Goal: Task Accomplishment & Management: Understand process/instructions

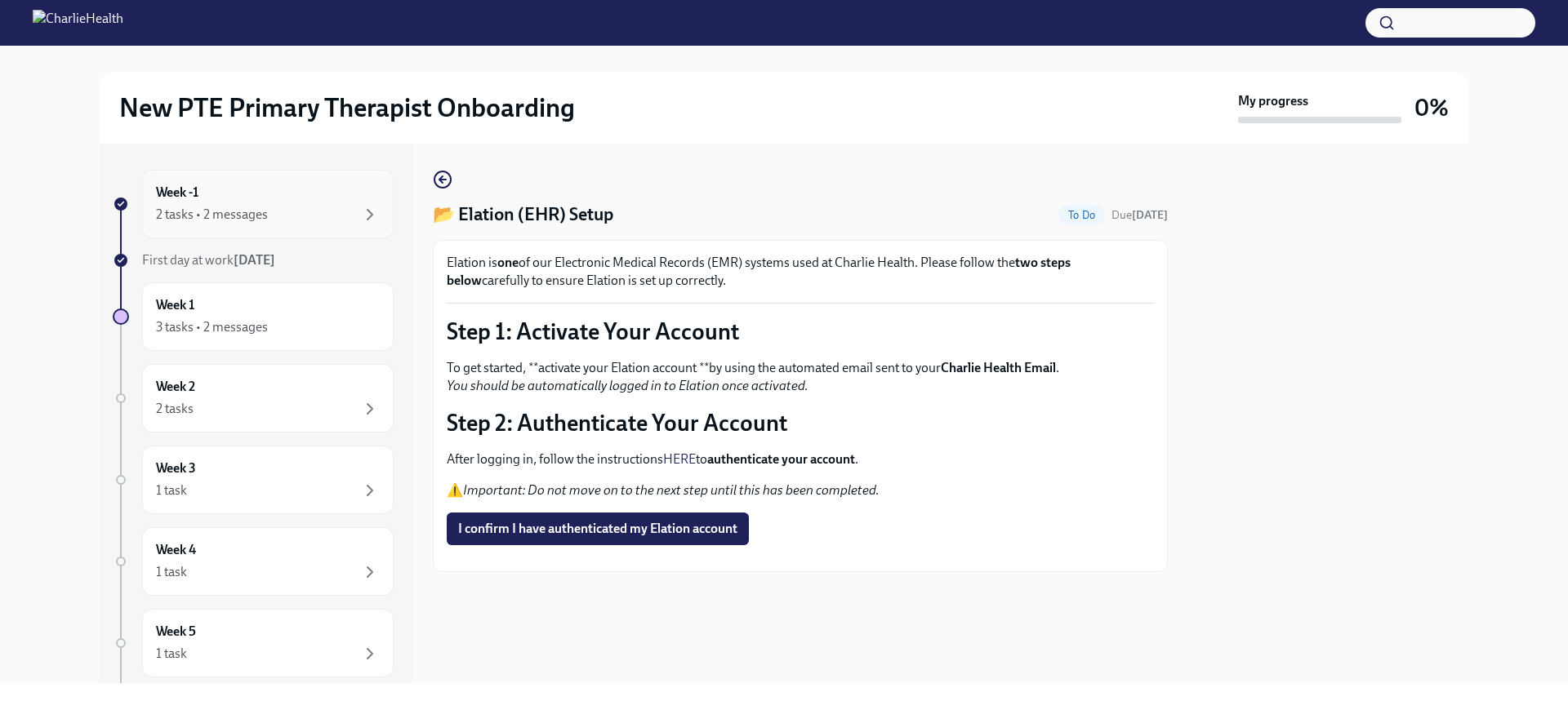
click at [274, 193] on div "Week -1 2 tasks • 2 messages" at bounding box center [268, 204] width 224 height 41
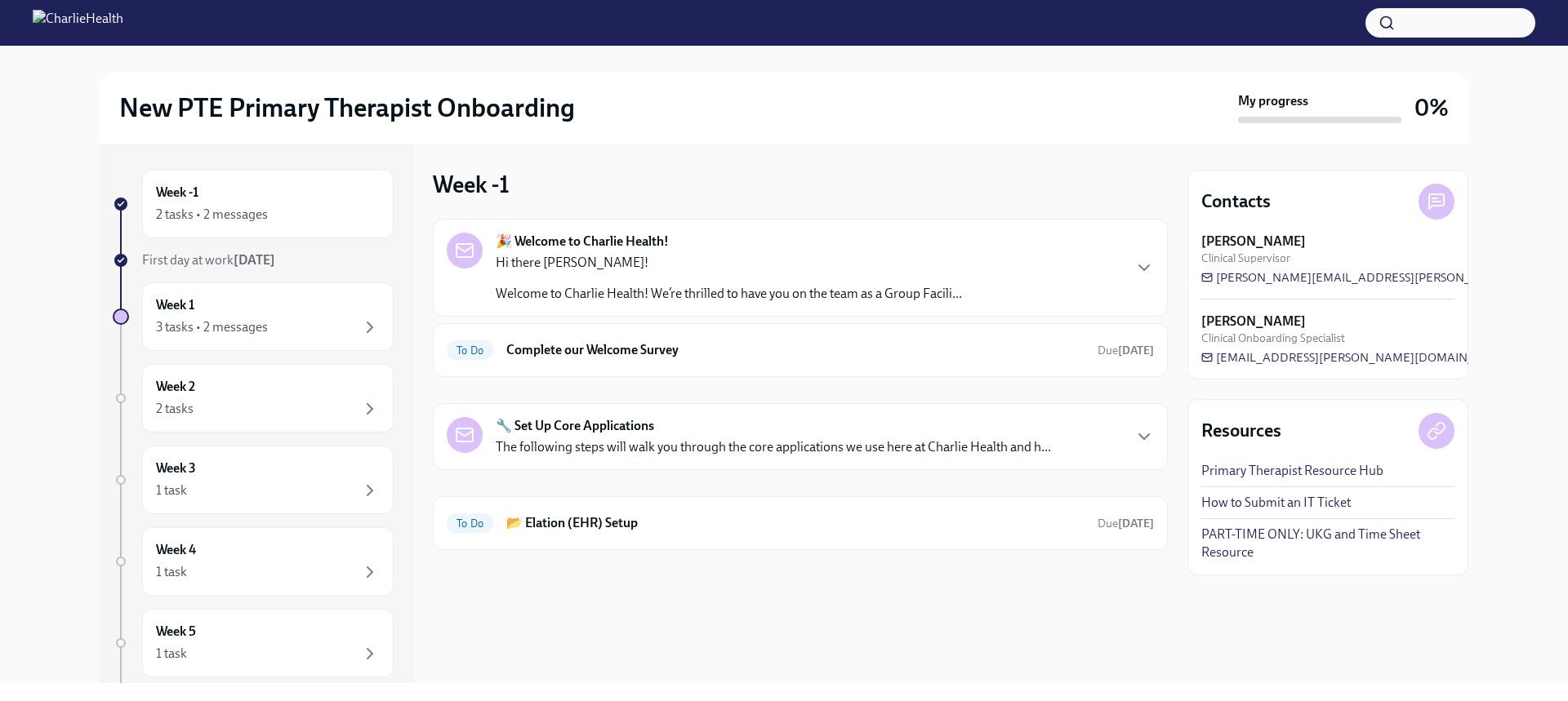
click at [759, 274] on div "Hi there [PERSON_NAME]! Welcome to Charlie Health! We’re thrilled to have you o…" at bounding box center [729, 278] width 467 height 49
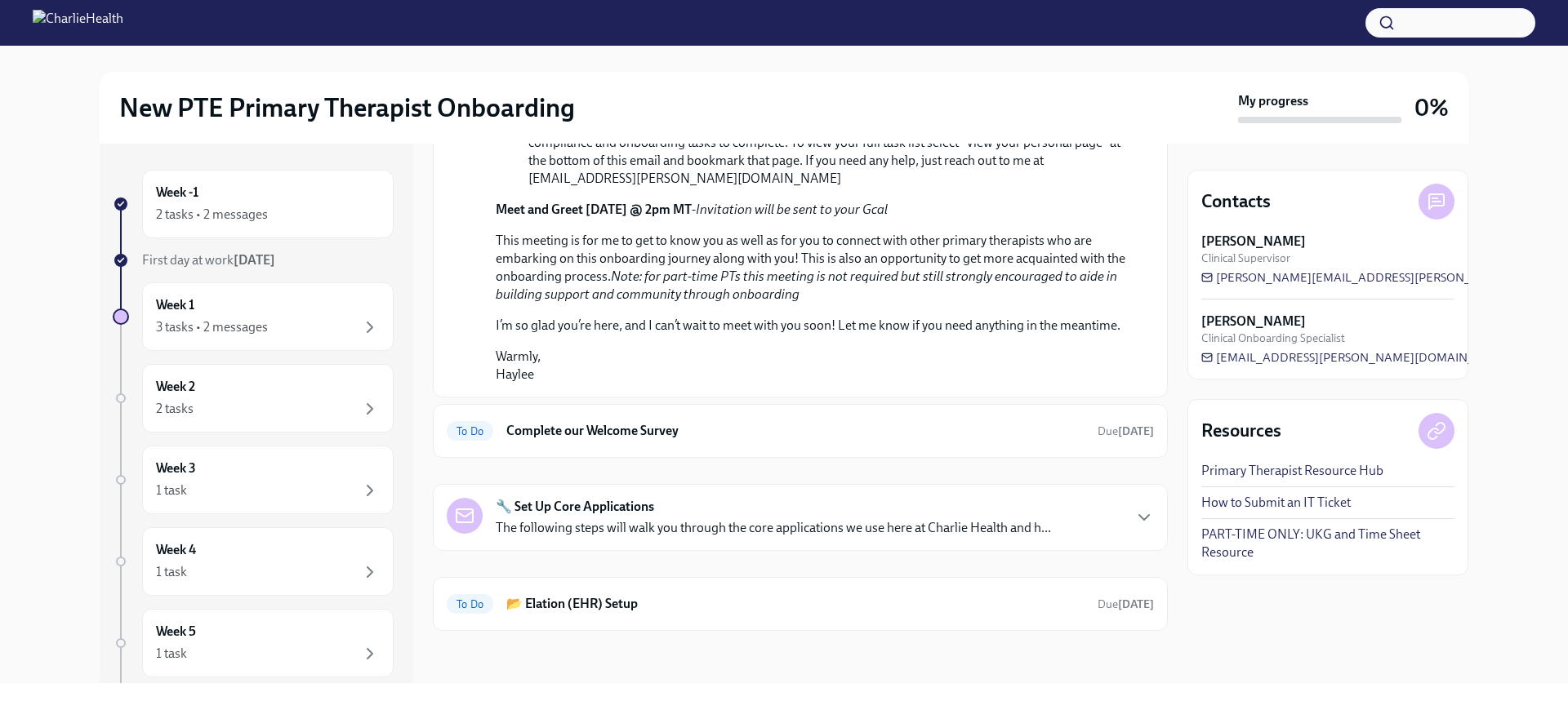
scroll to position [812, 0]
click at [853, 441] on div "To Do Complete our Welcome Survey Due [DATE]" at bounding box center [801, 431] width 707 height 26
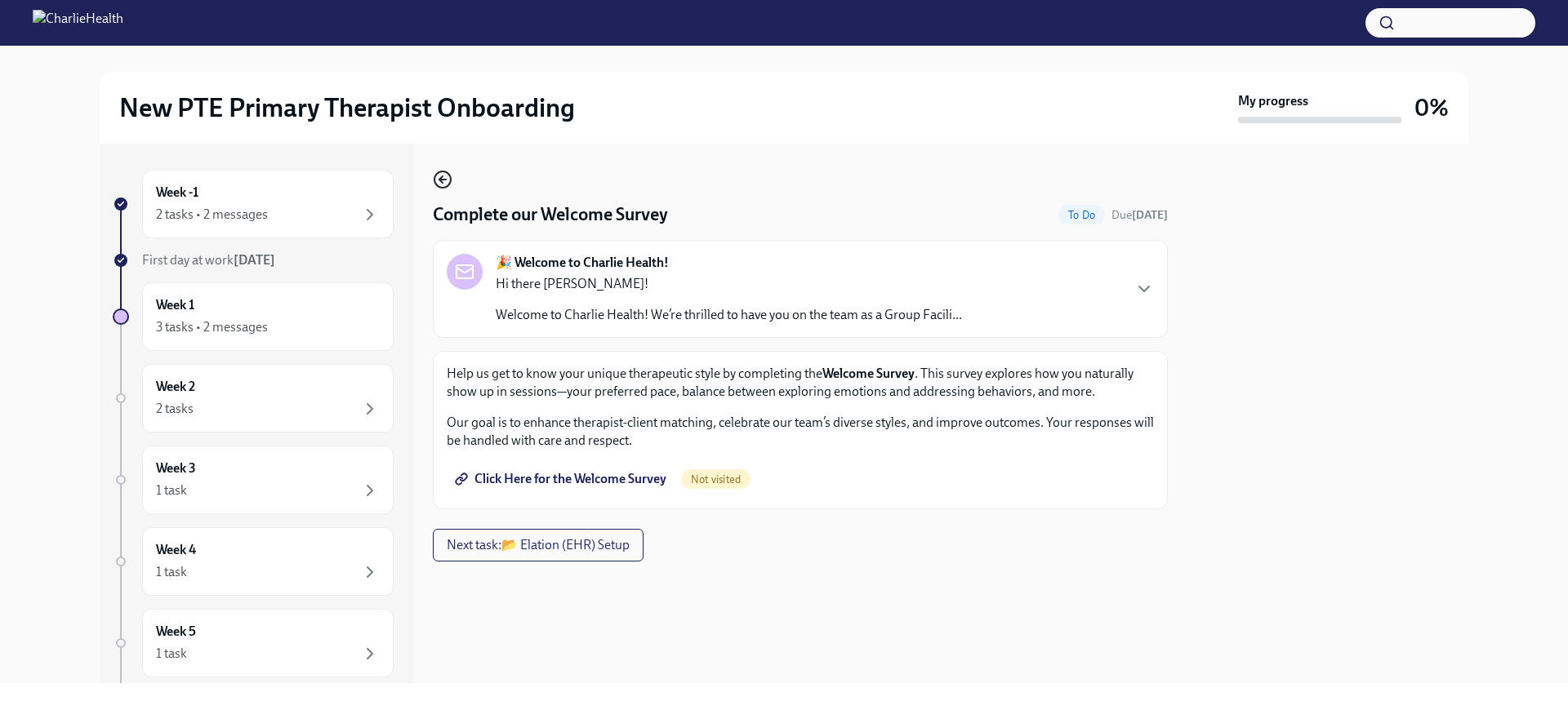
click at [442, 181] on icon "button" at bounding box center [442, 180] width 20 height 20
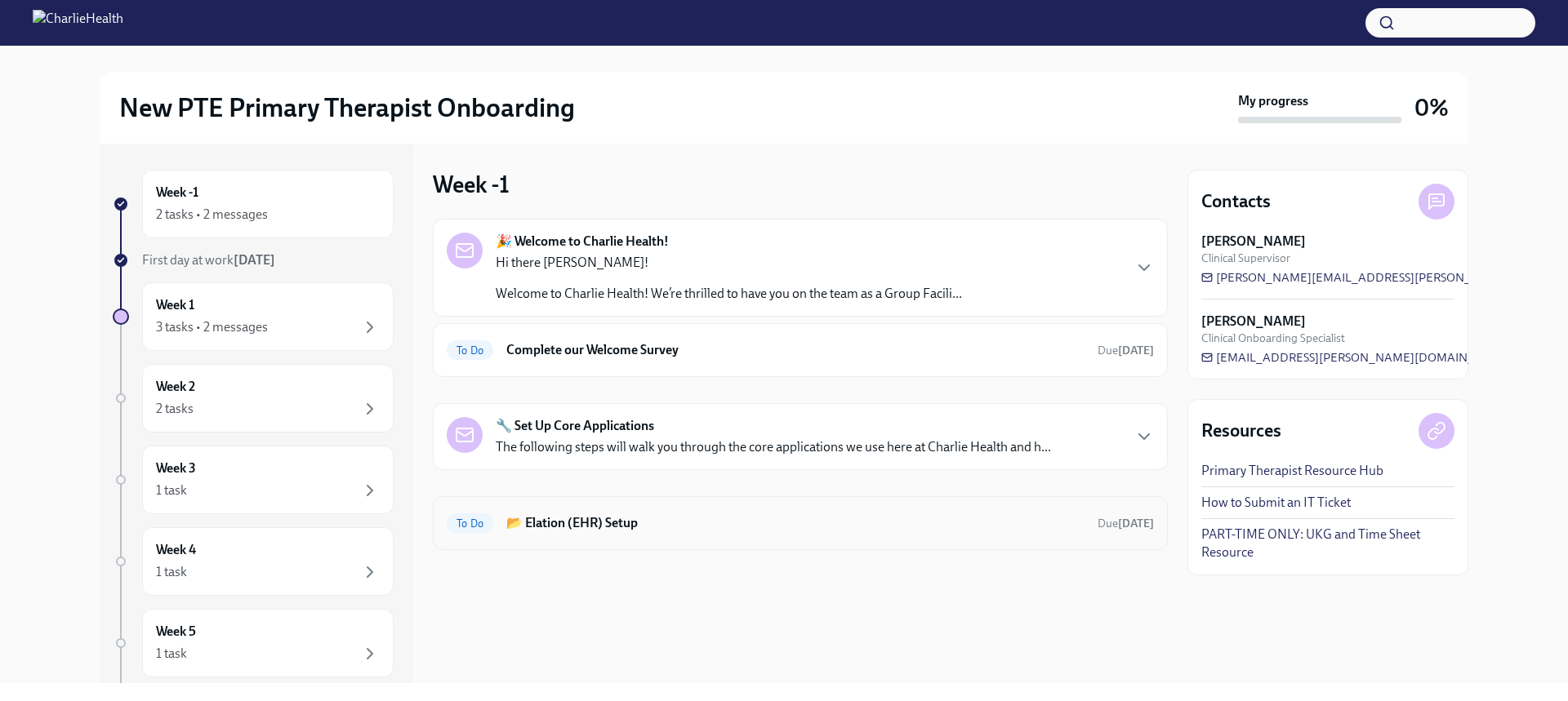
click at [664, 520] on h6 "📂 Elation (EHR) Setup" at bounding box center [795, 524] width 578 height 18
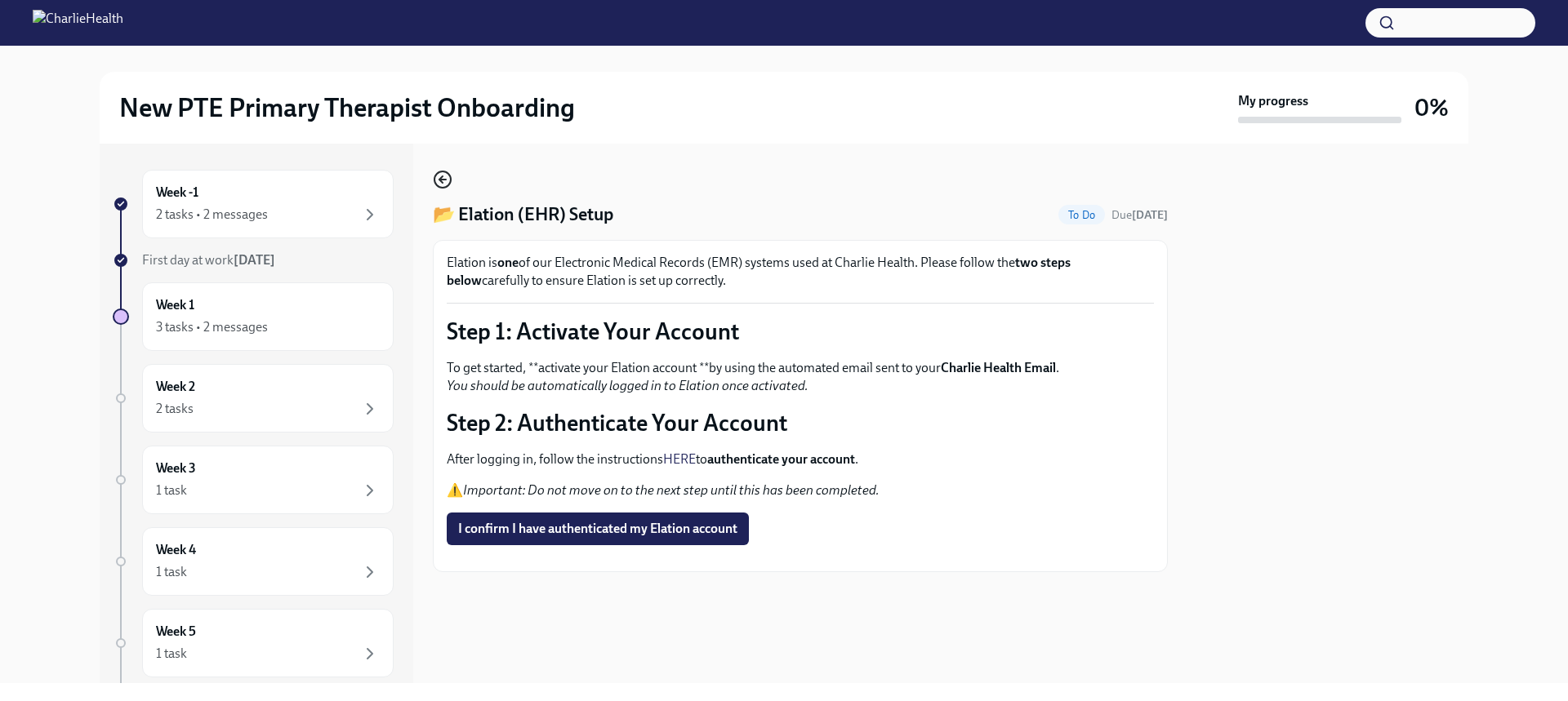
click at [446, 183] on icon "button" at bounding box center [442, 180] width 20 height 20
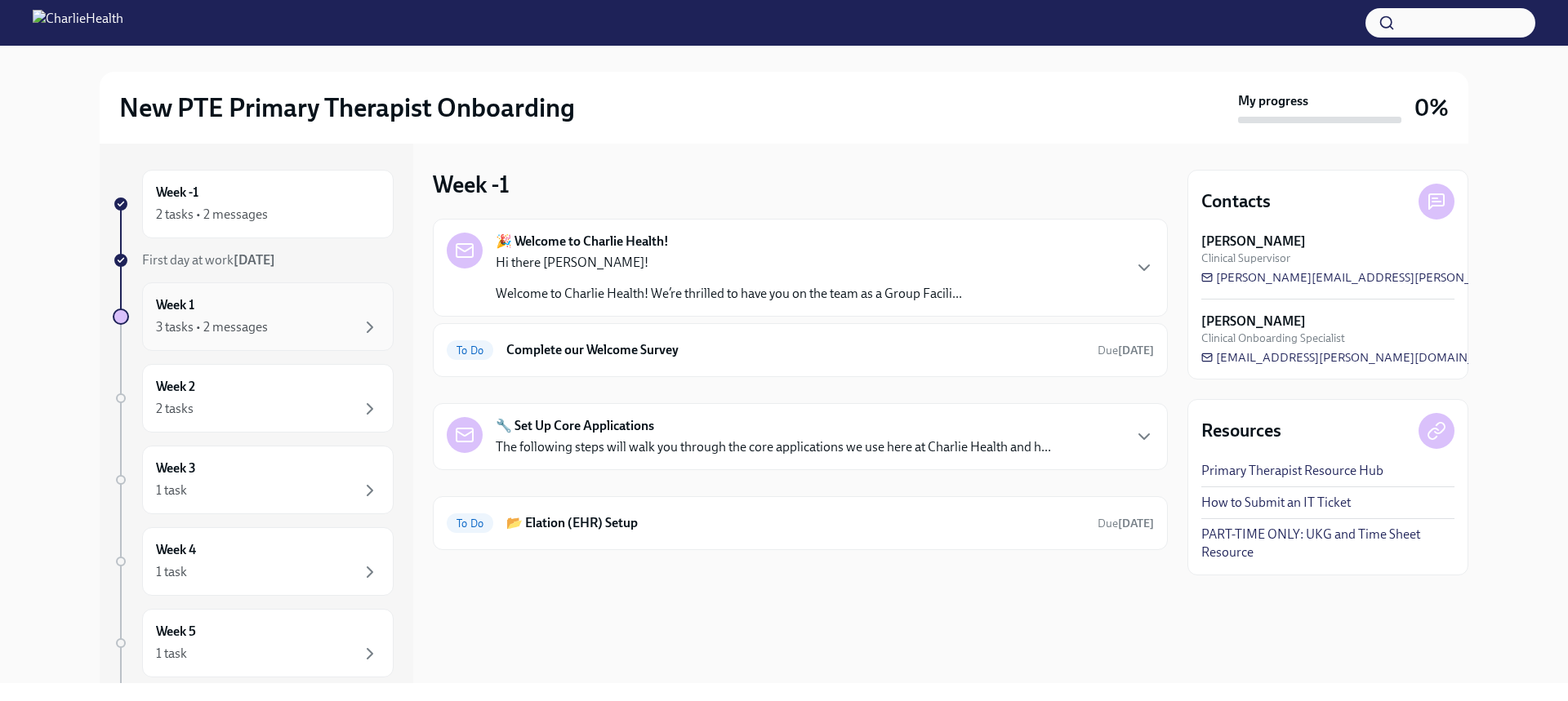
click at [276, 339] on div "Week 1 3 tasks • 2 messages" at bounding box center [268, 317] width 252 height 69
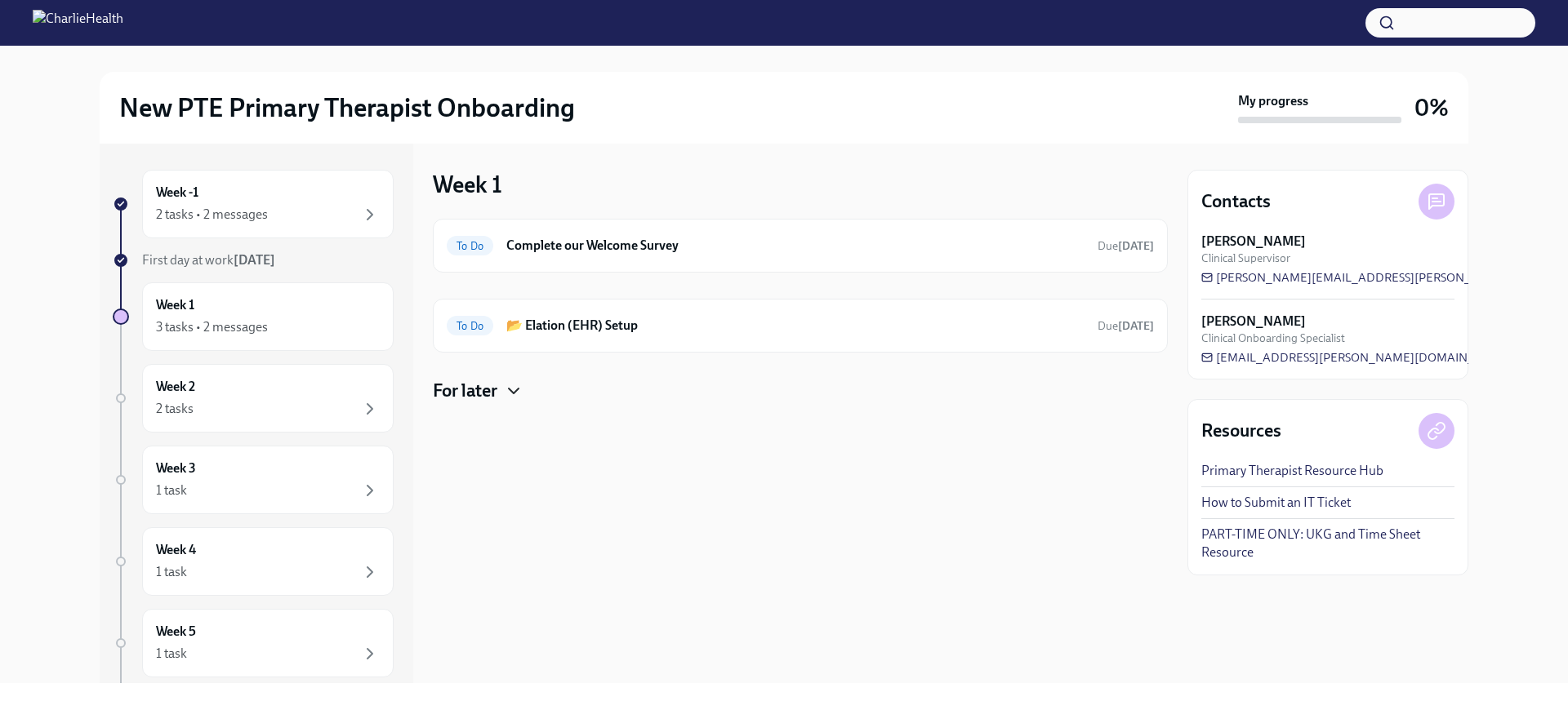
click at [518, 389] on icon "button" at bounding box center [513, 390] width 10 height 4
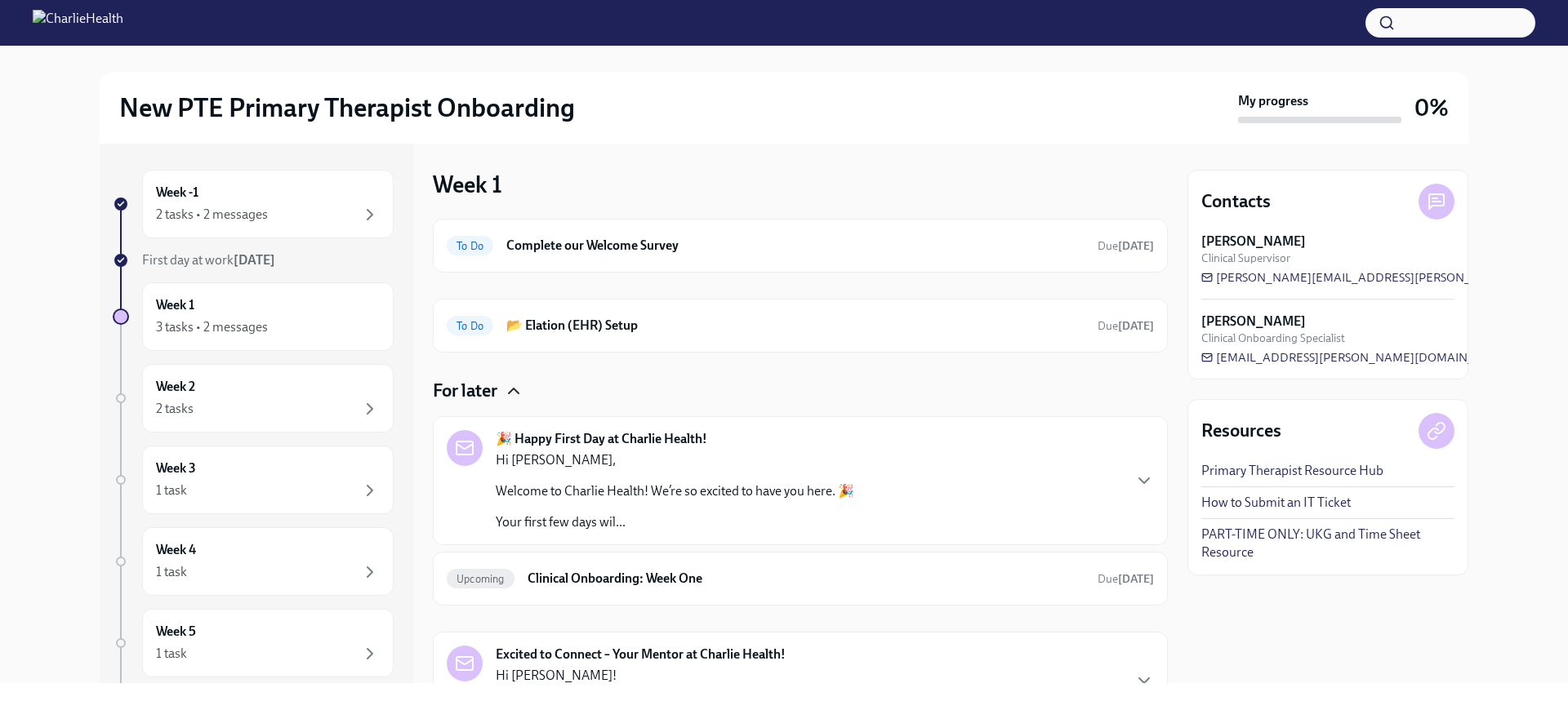
click at [967, 489] on div "🎉 Happy First Day at Charlie Health! Hi [PERSON_NAME], Welcome to Charlie Healt…" at bounding box center [801, 481] width 707 height 101
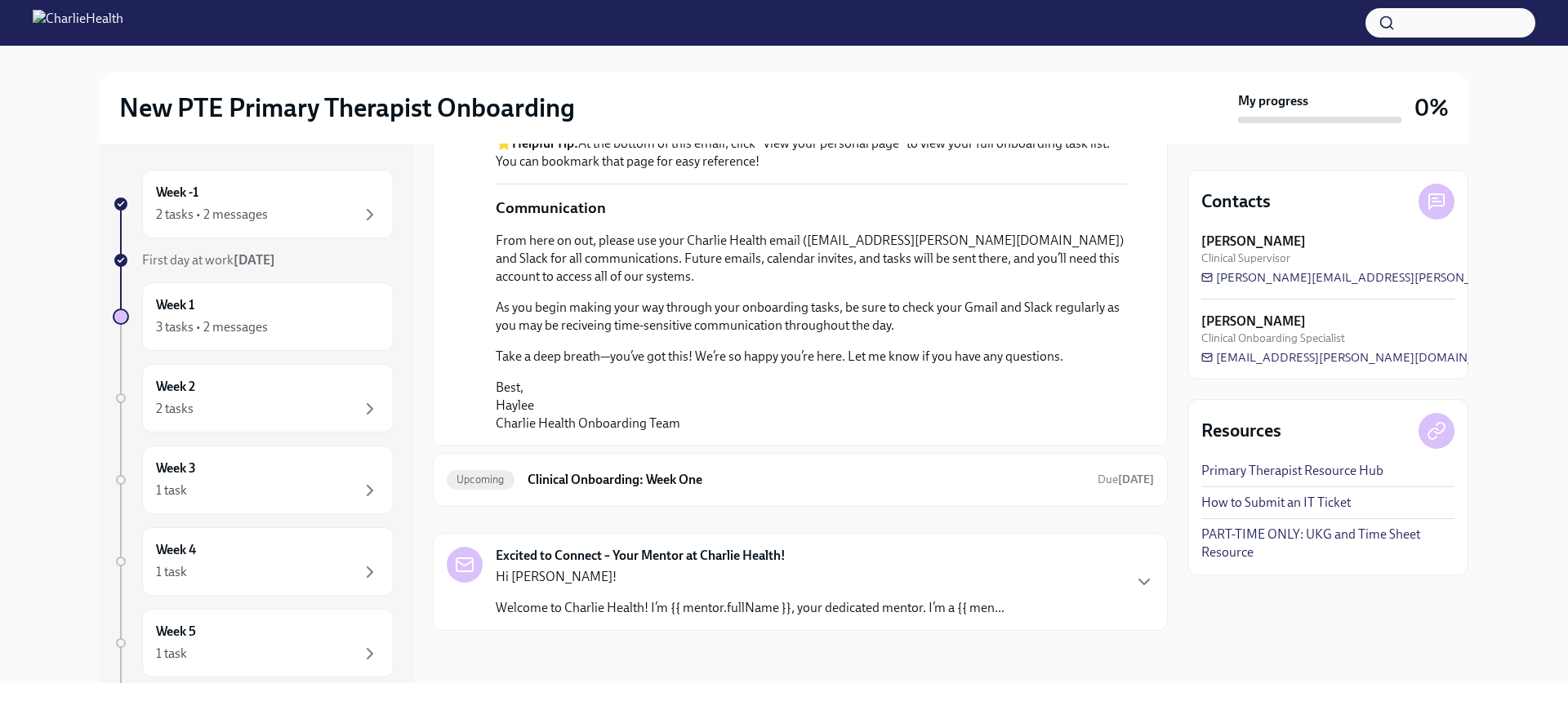
scroll to position [1236, 0]
click at [951, 471] on h6 "Clinical Onboarding: Week One" at bounding box center [806, 480] width 557 height 18
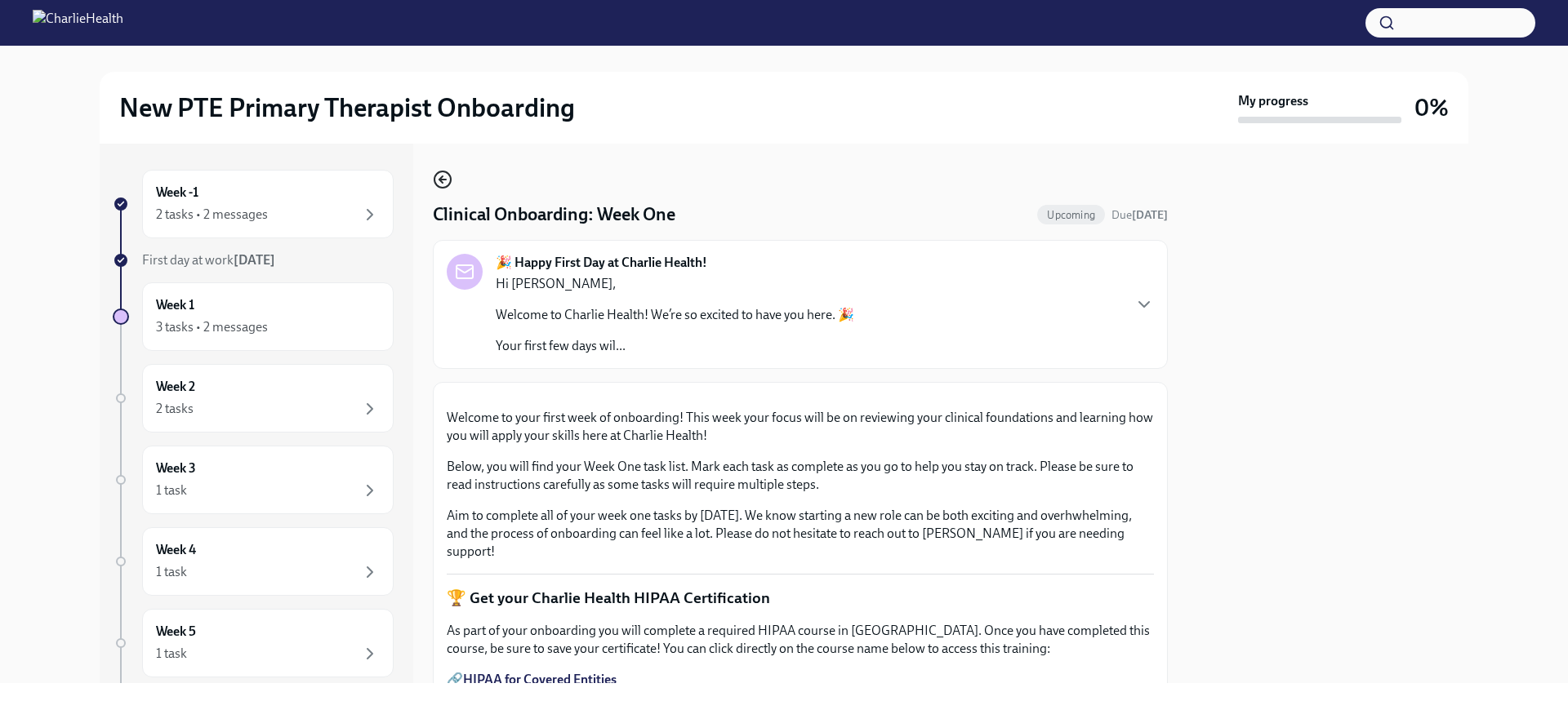
click at [444, 174] on icon "button" at bounding box center [442, 180] width 20 height 20
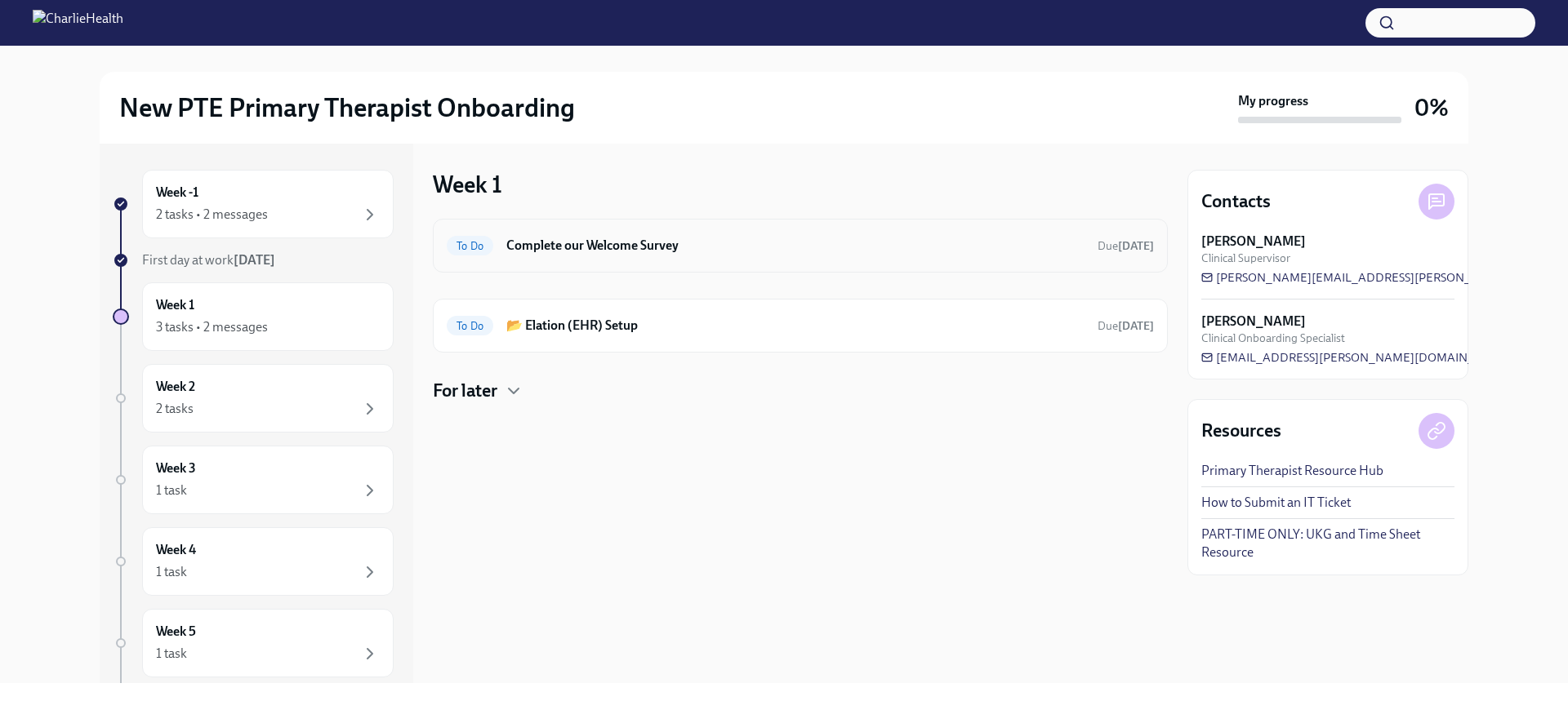
click at [760, 260] on div "To Do Complete our Welcome Survey Due [DATE]" at bounding box center [800, 245] width 735 height 54
click at [716, 241] on h6 "Complete our Welcome Survey" at bounding box center [795, 246] width 578 height 18
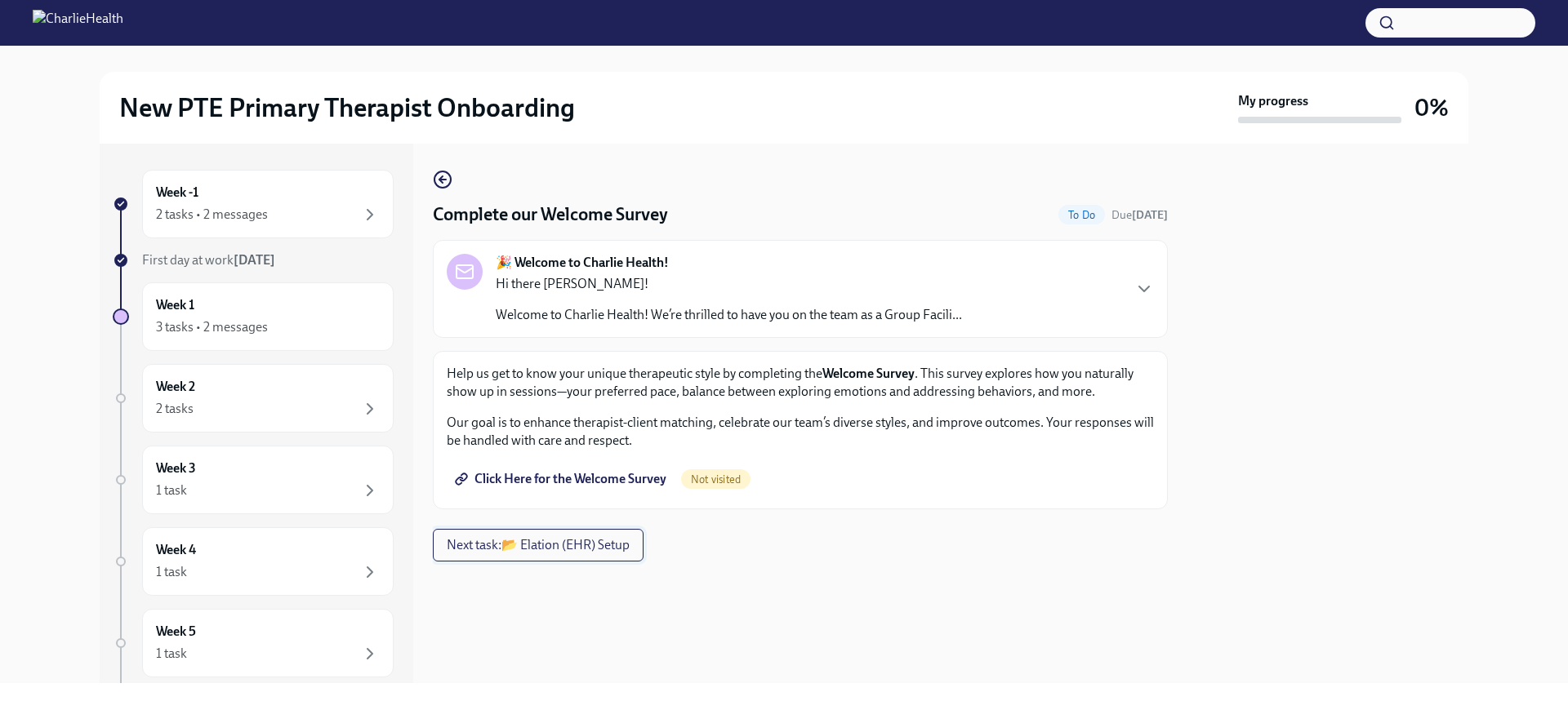
click at [581, 545] on span "Next task : 📂 Elation (EHR) Setup" at bounding box center [538, 545] width 183 height 16
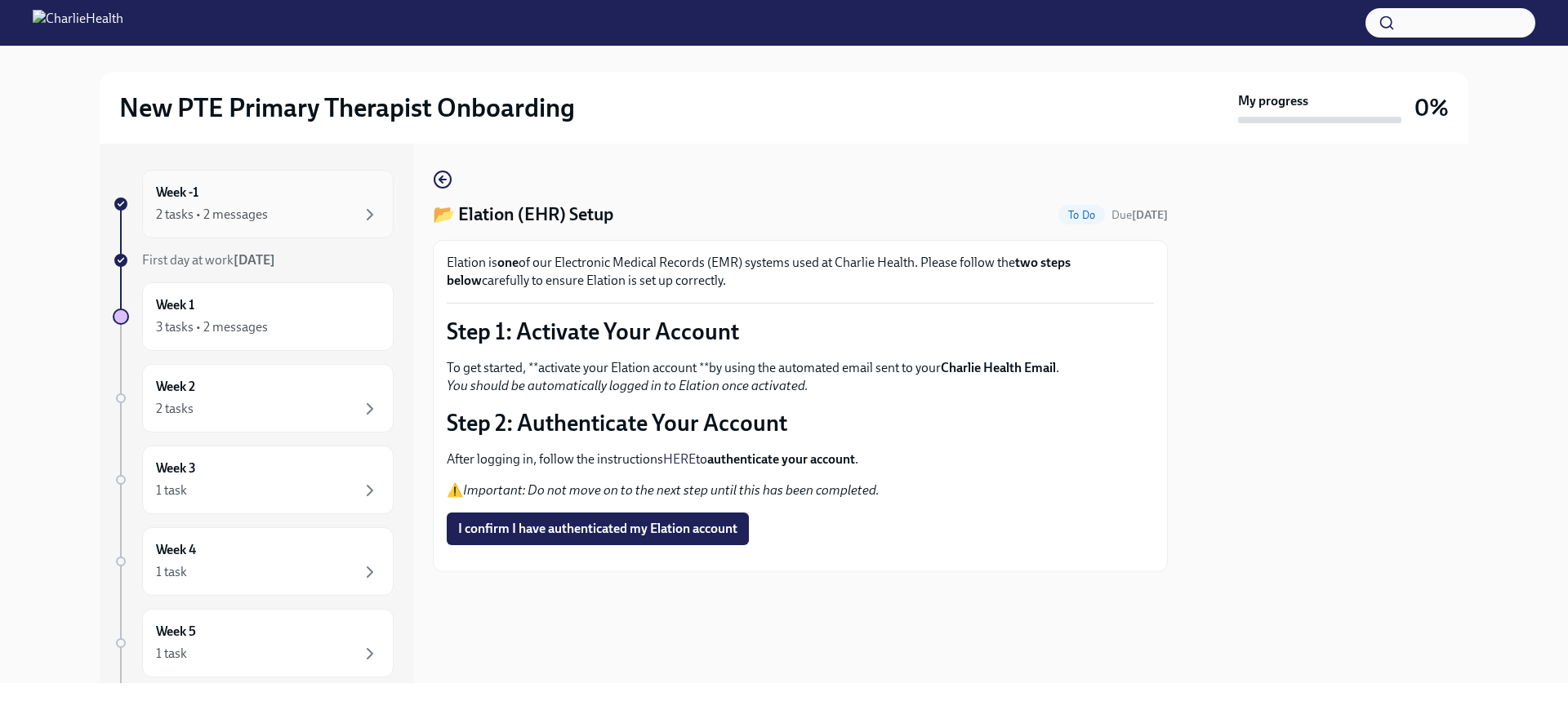
click at [255, 227] on div "Week -1 2 tasks • 2 messages" at bounding box center [268, 204] width 252 height 69
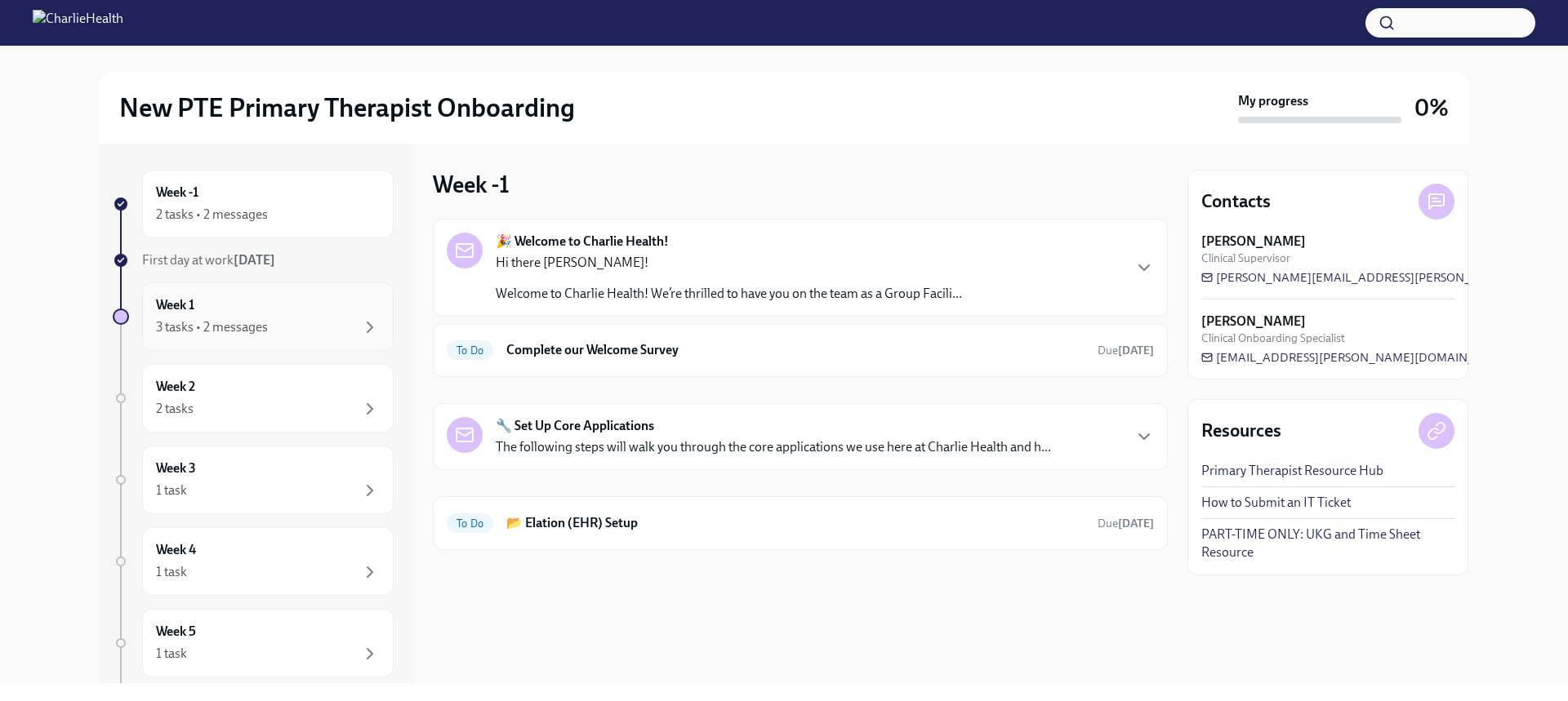
click at [289, 332] on div "3 tasks • 2 messages" at bounding box center [268, 328] width 224 height 20
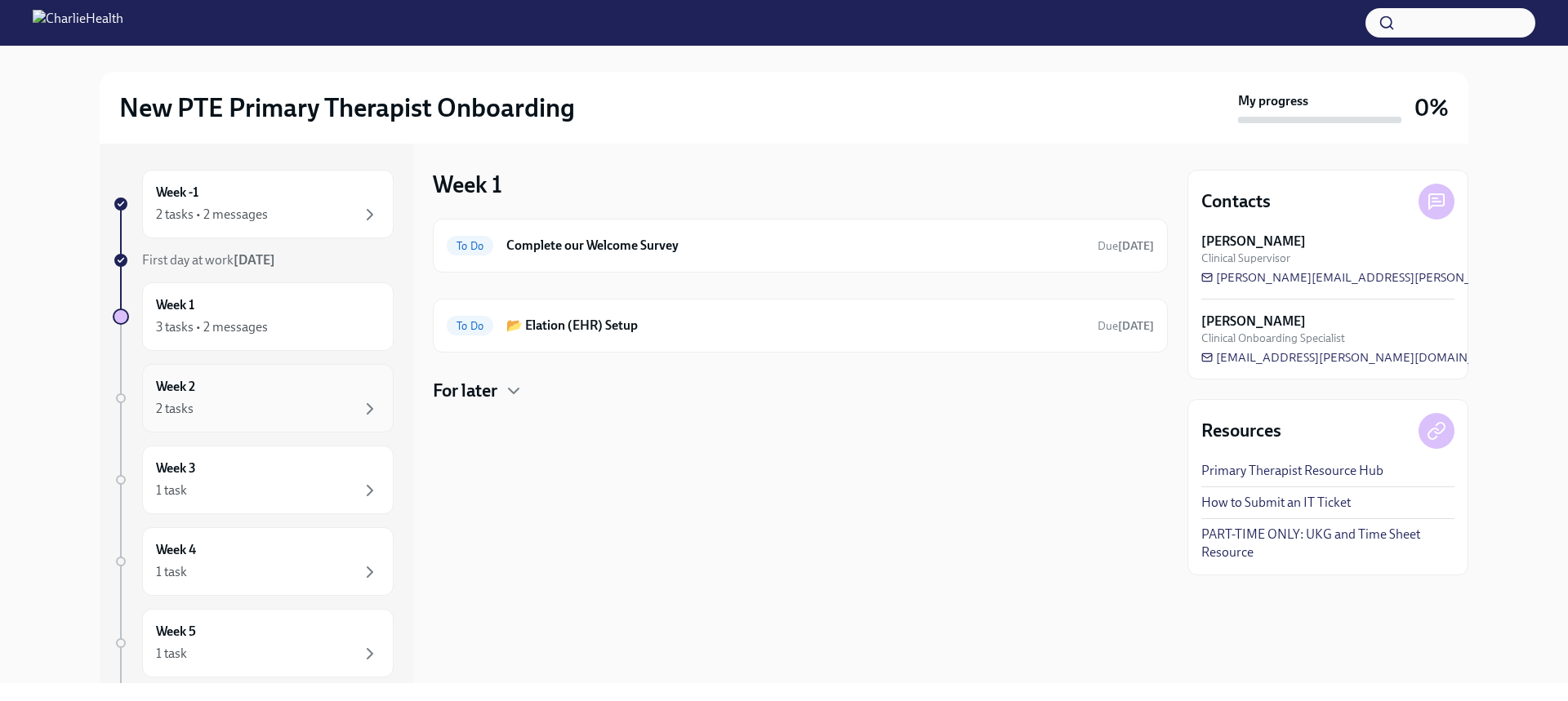
click at [257, 393] on div "Week 2 2 tasks" at bounding box center [268, 398] width 224 height 41
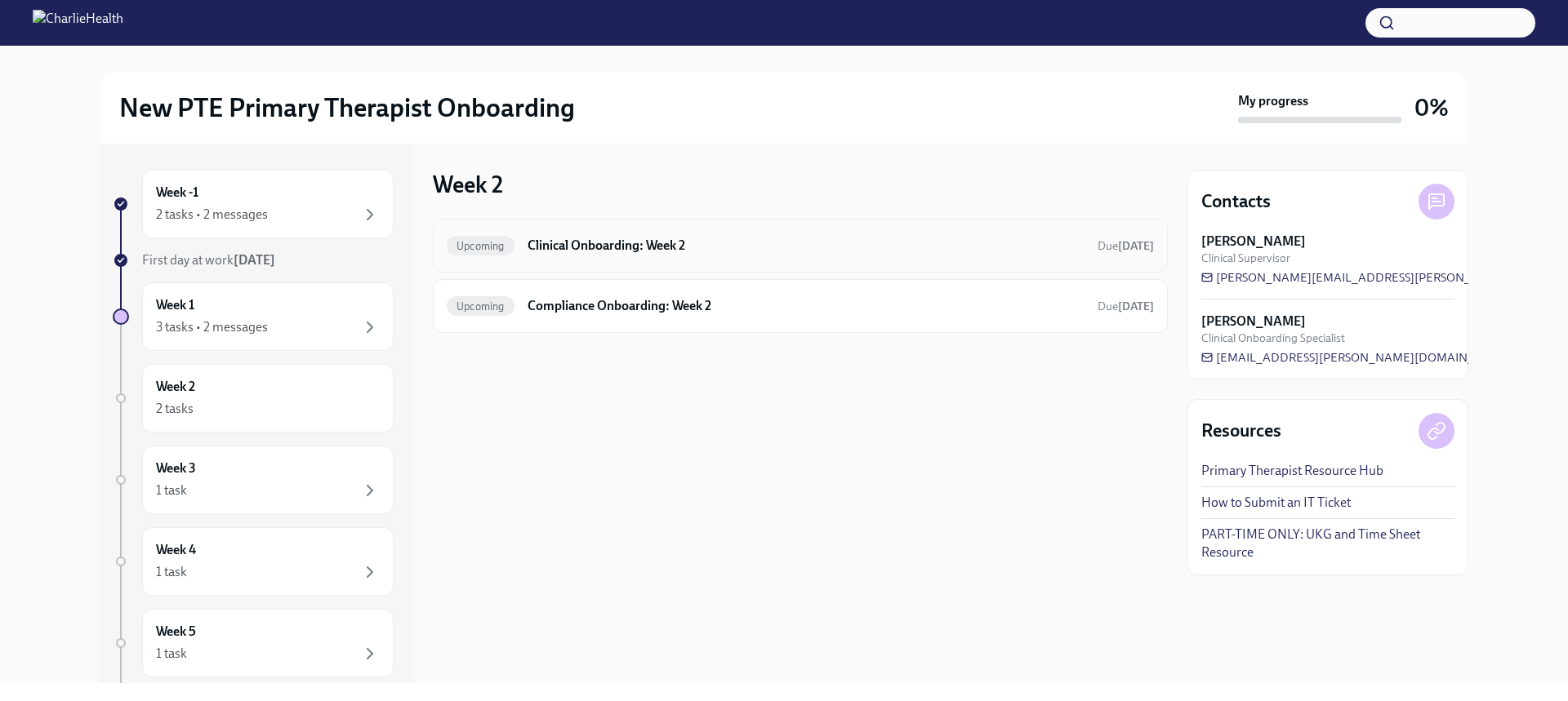
click at [681, 240] on h6 "Clinical Onboarding: Week 2" at bounding box center [806, 246] width 557 height 18
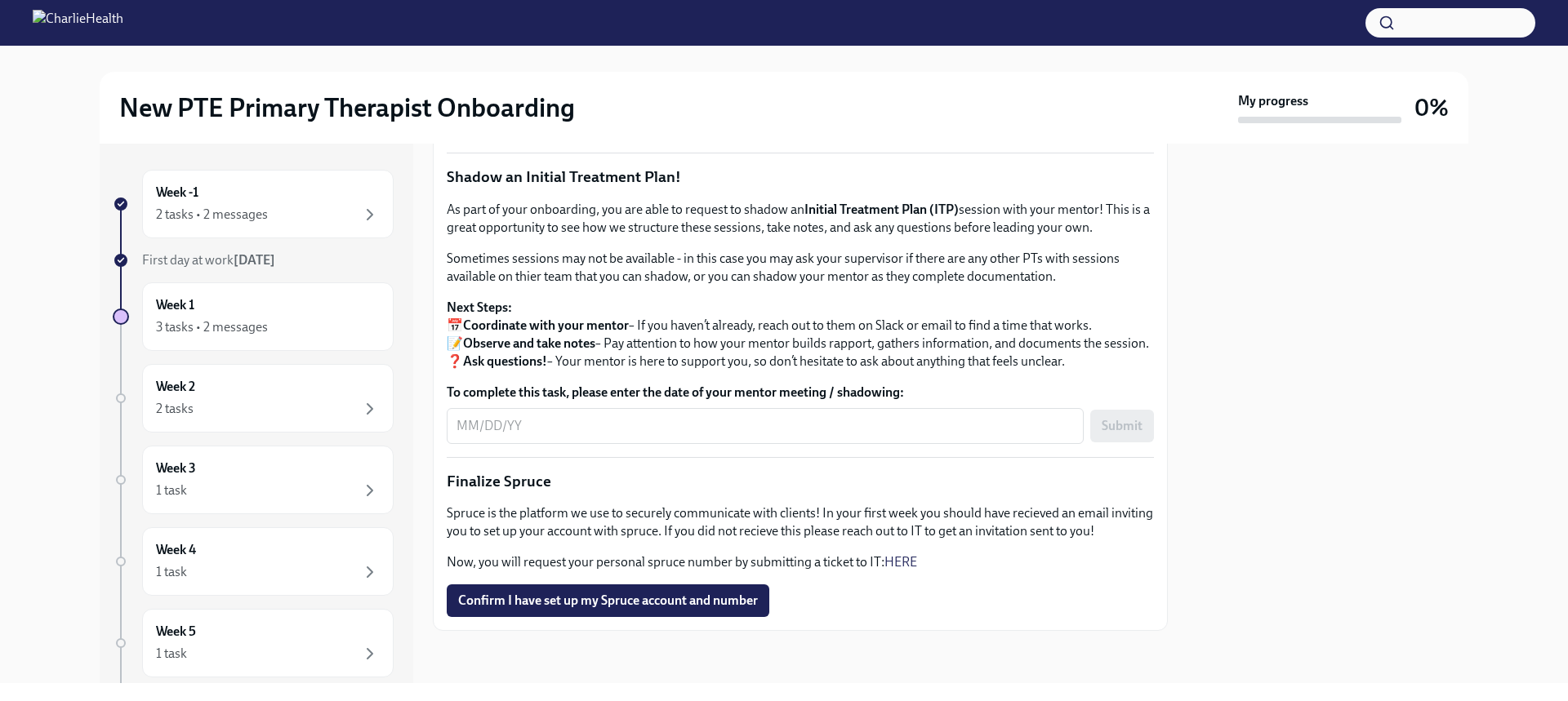
scroll to position [1708, 0]
click at [269, 208] on div "2 tasks • 2 messages" at bounding box center [268, 215] width 224 height 20
